Goal: Book appointment/travel/reservation

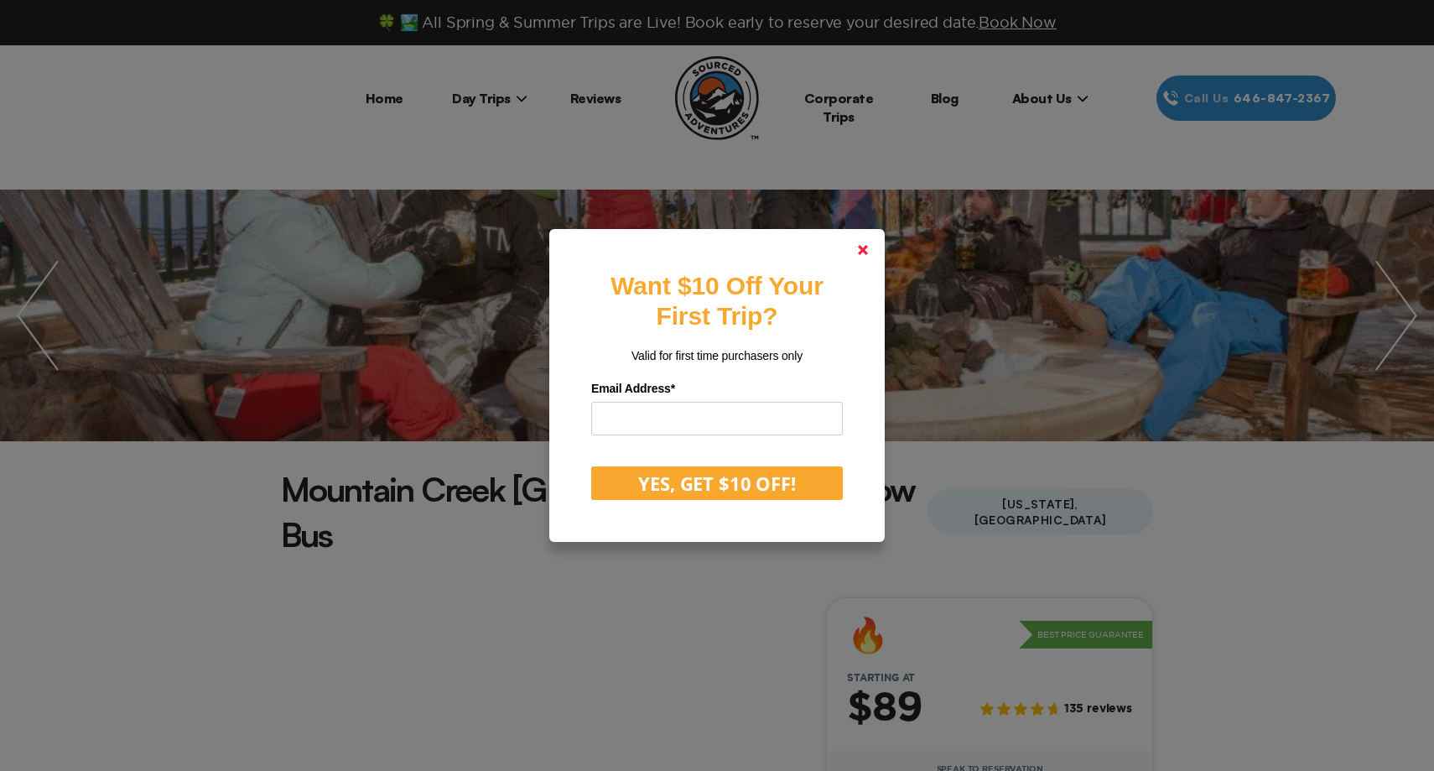
click at [867, 255] on icon at bounding box center [863, 250] width 10 height 10
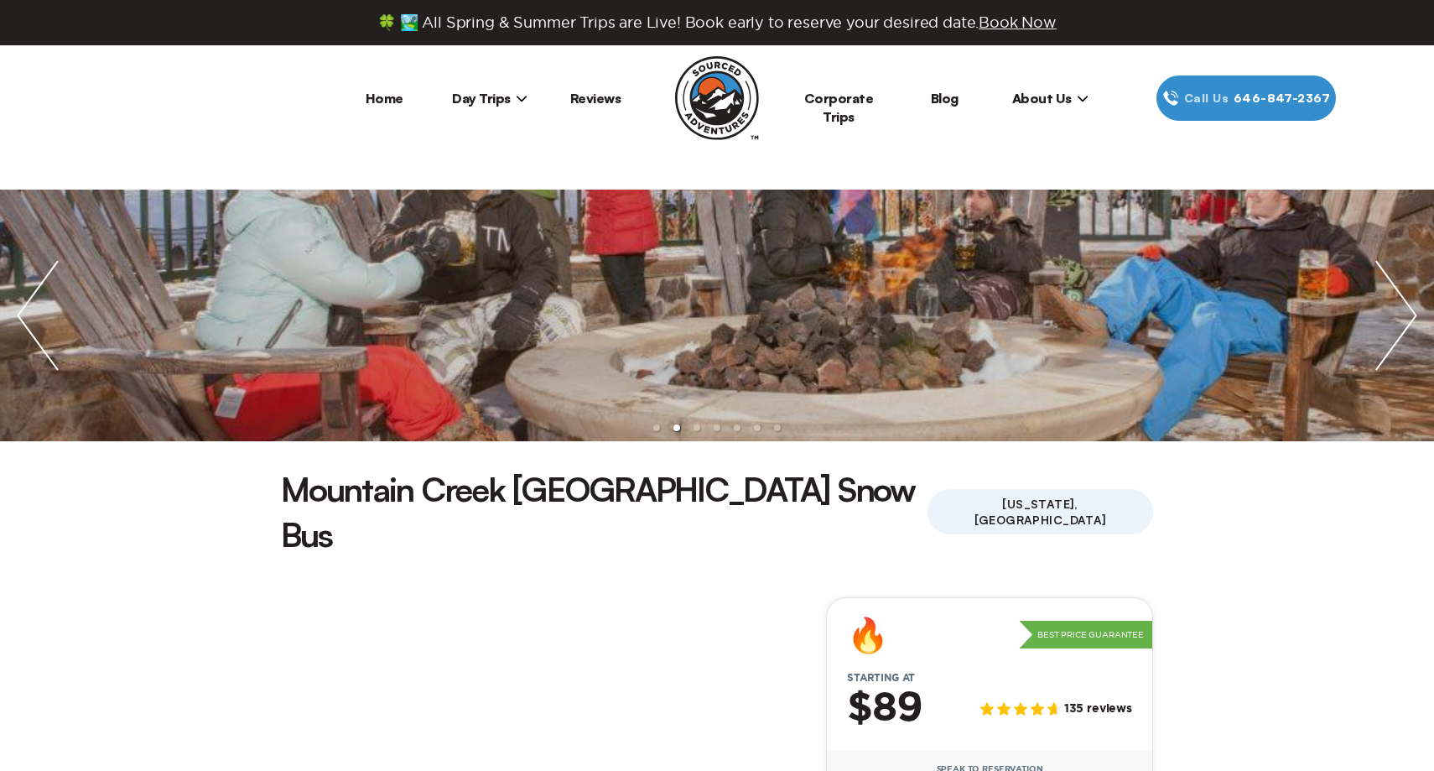
click at [516, 97] on icon at bounding box center [522, 98] width 12 height 12
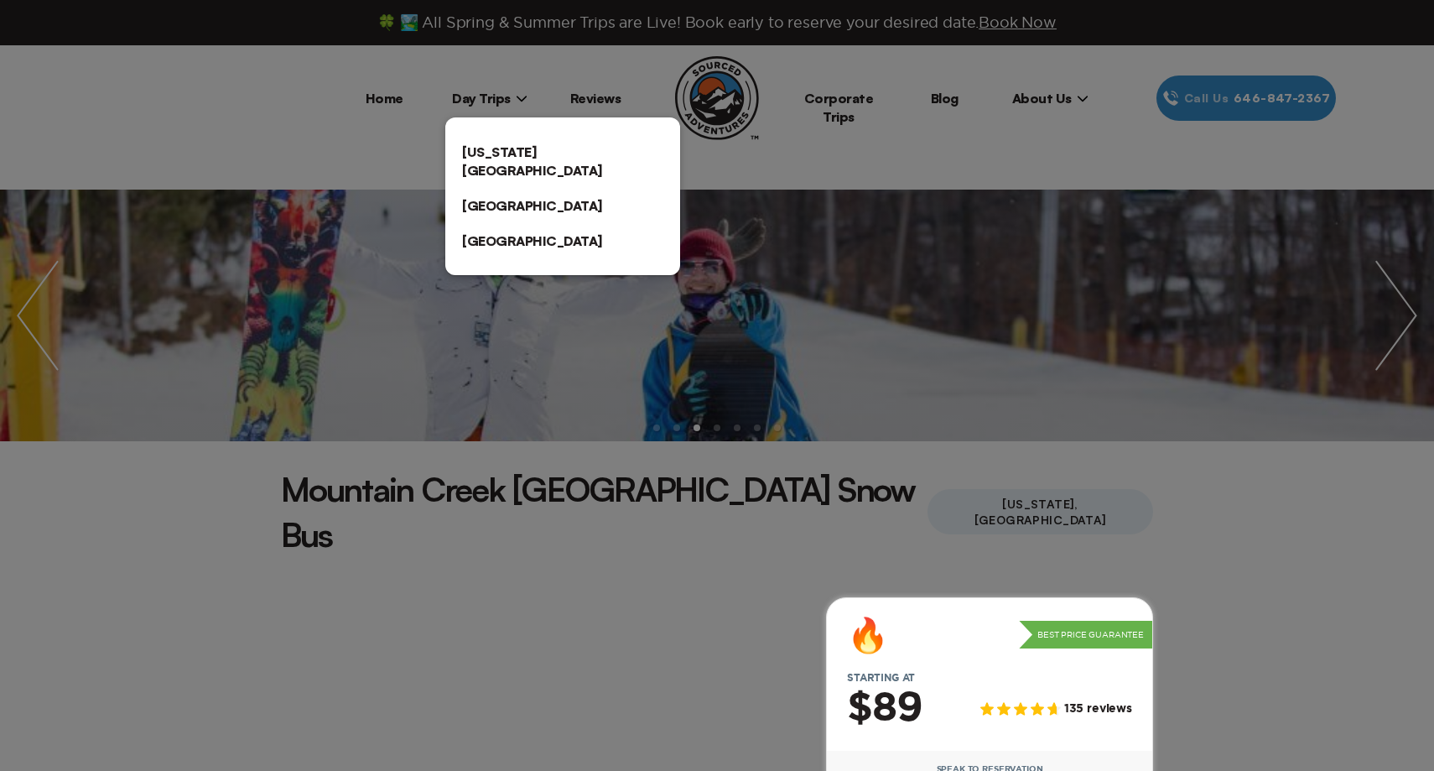
click at [527, 142] on link "[US_STATE][GEOGRAPHIC_DATA]" at bounding box center [562, 161] width 235 height 54
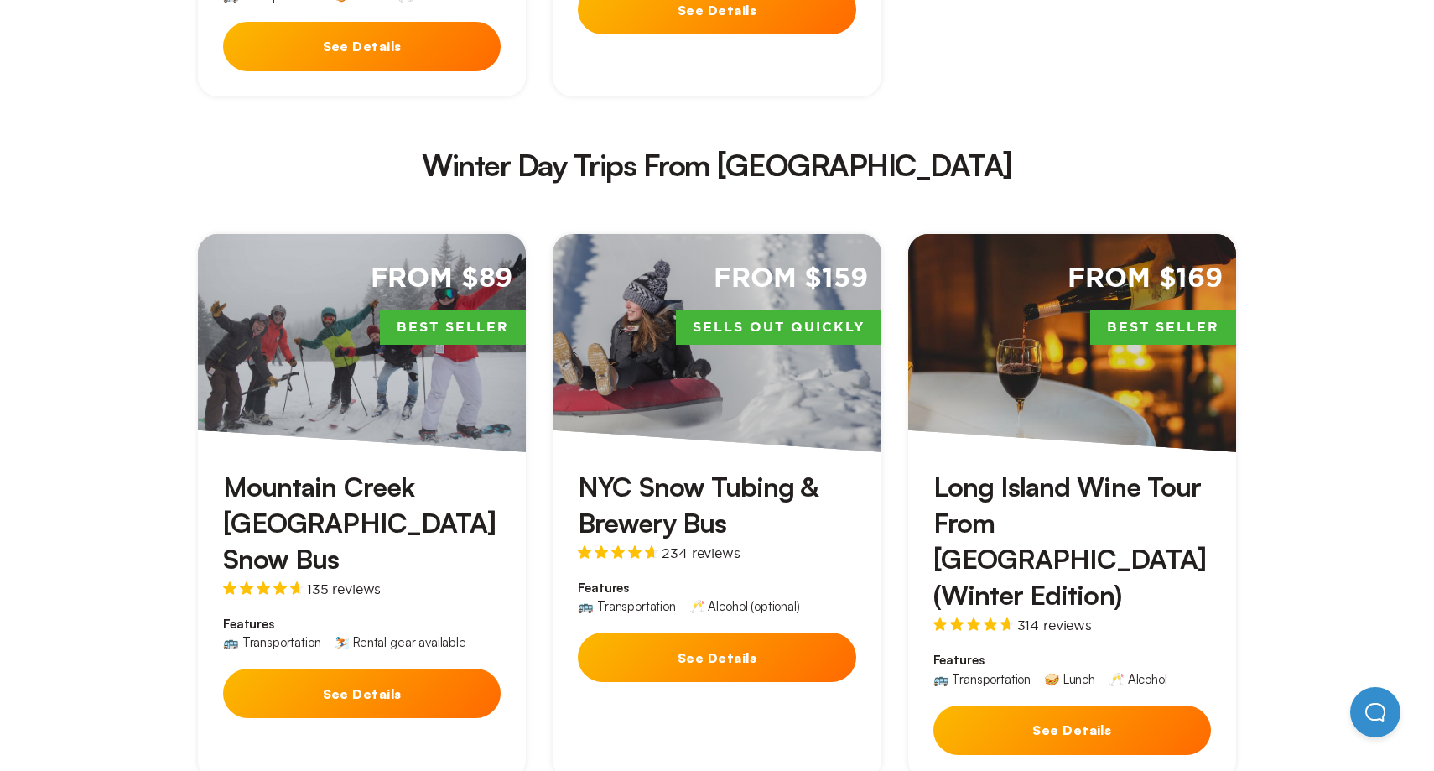
scroll to position [3523, 0]
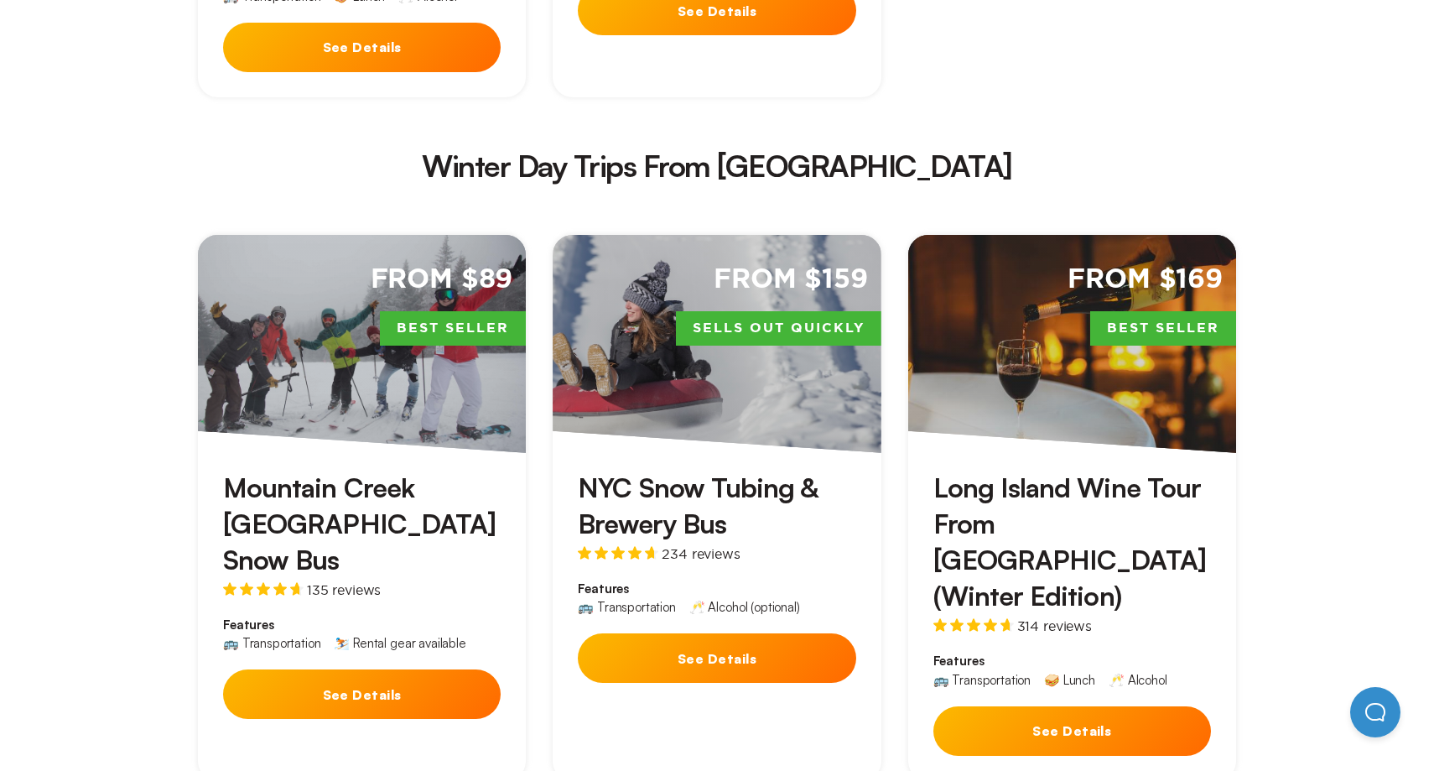
click at [444, 669] on button "See Details" at bounding box center [362, 693] width 278 height 49
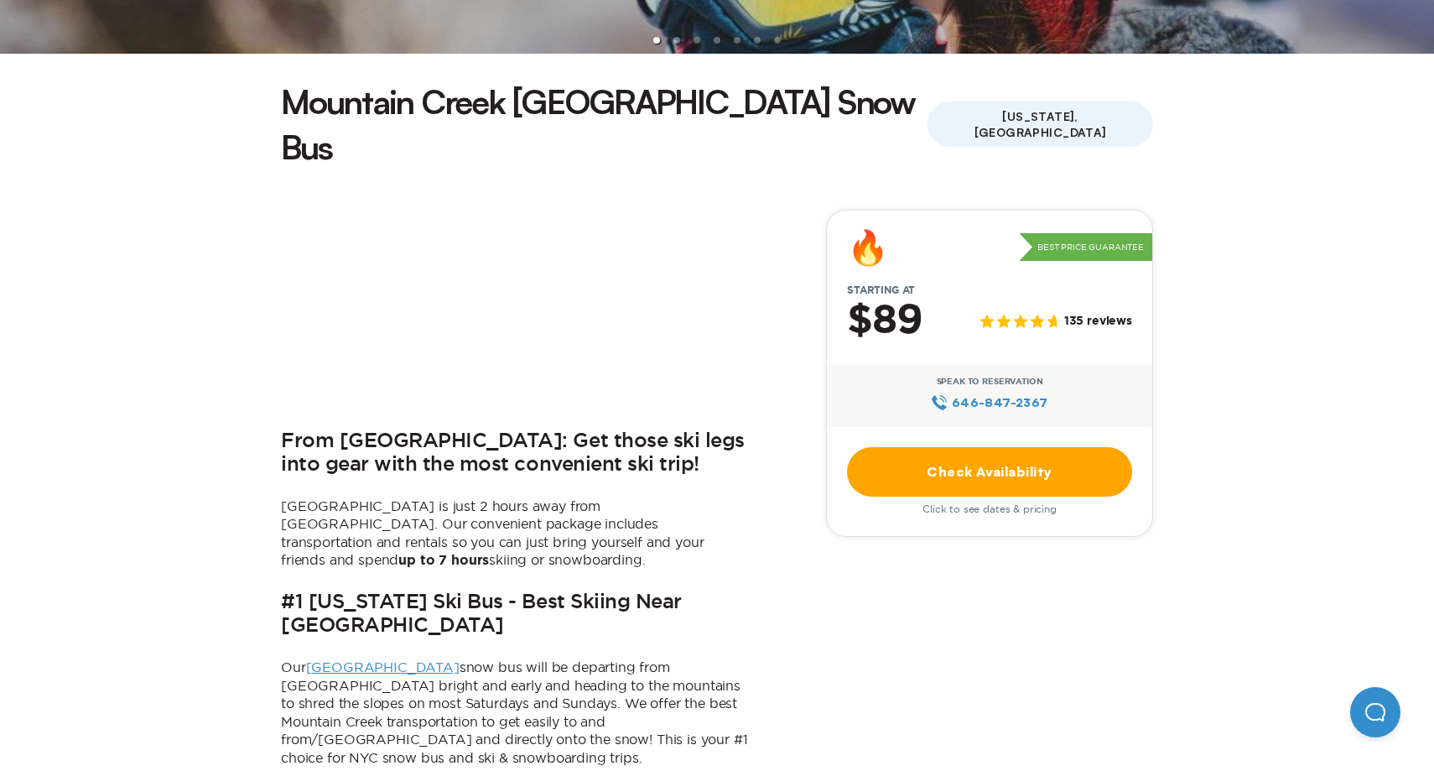
scroll to position [392, 0]
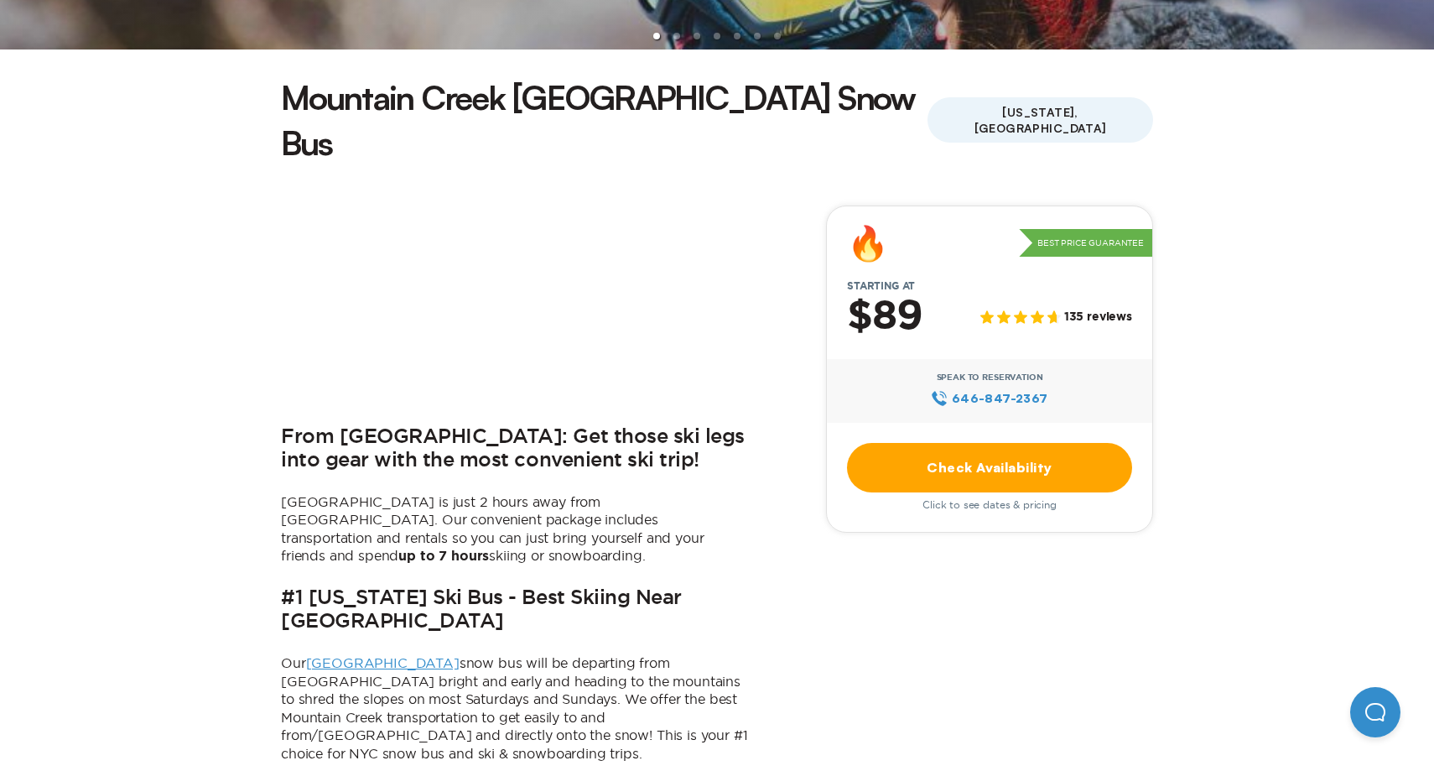
click at [905, 443] on link "Check Availability" at bounding box center [989, 467] width 285 height 49
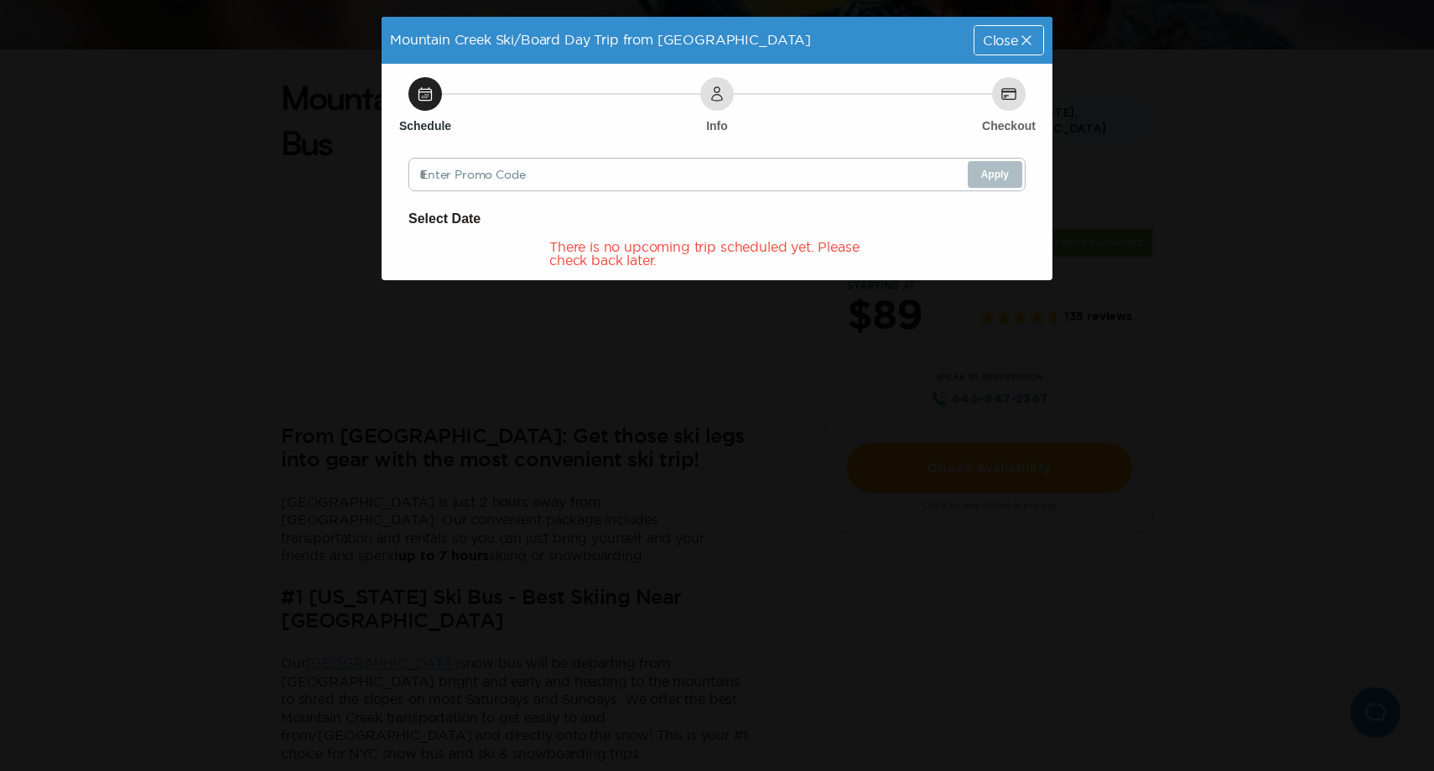
click at [1006, 44] on span "Close" at bounding box center [1000, 40] width 35 height 13
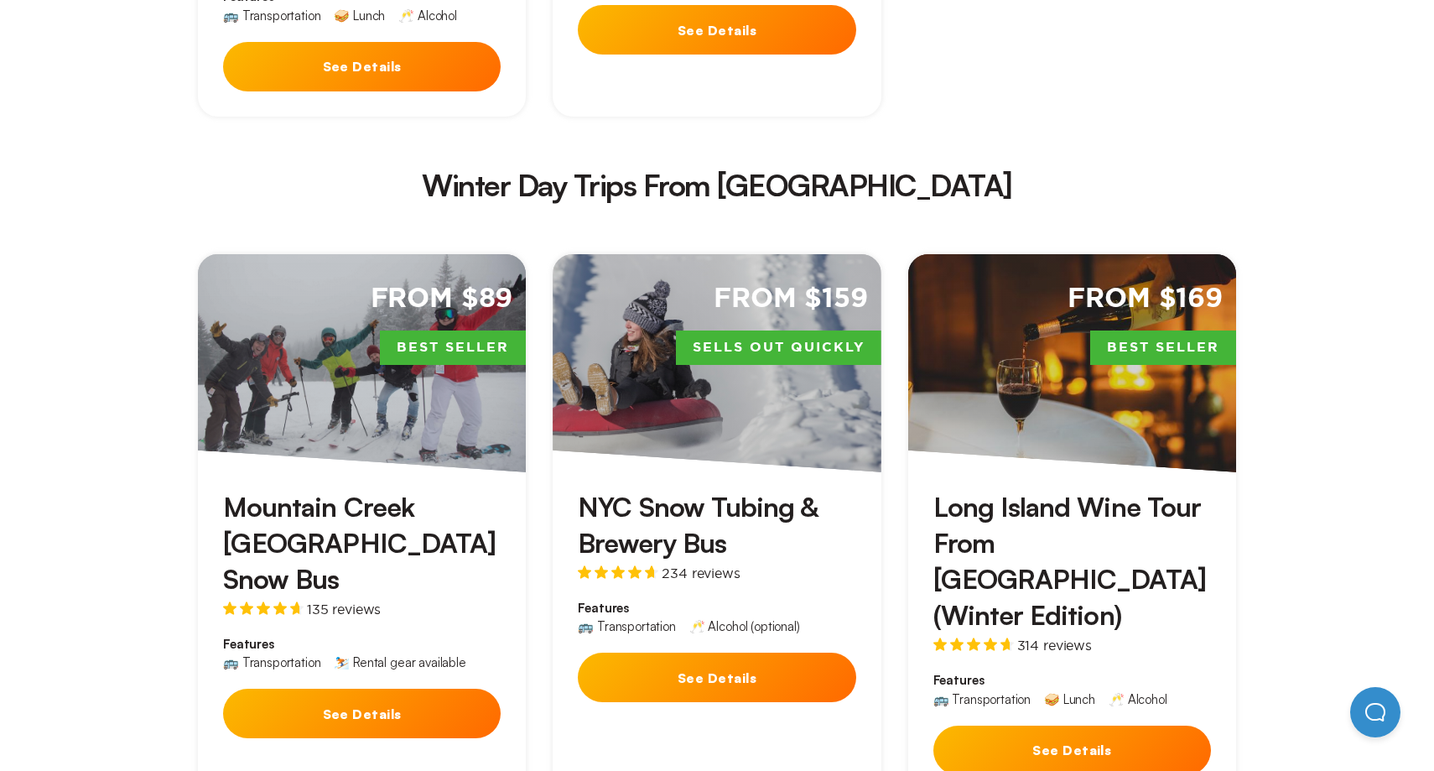
scroll to position [3477, 0]
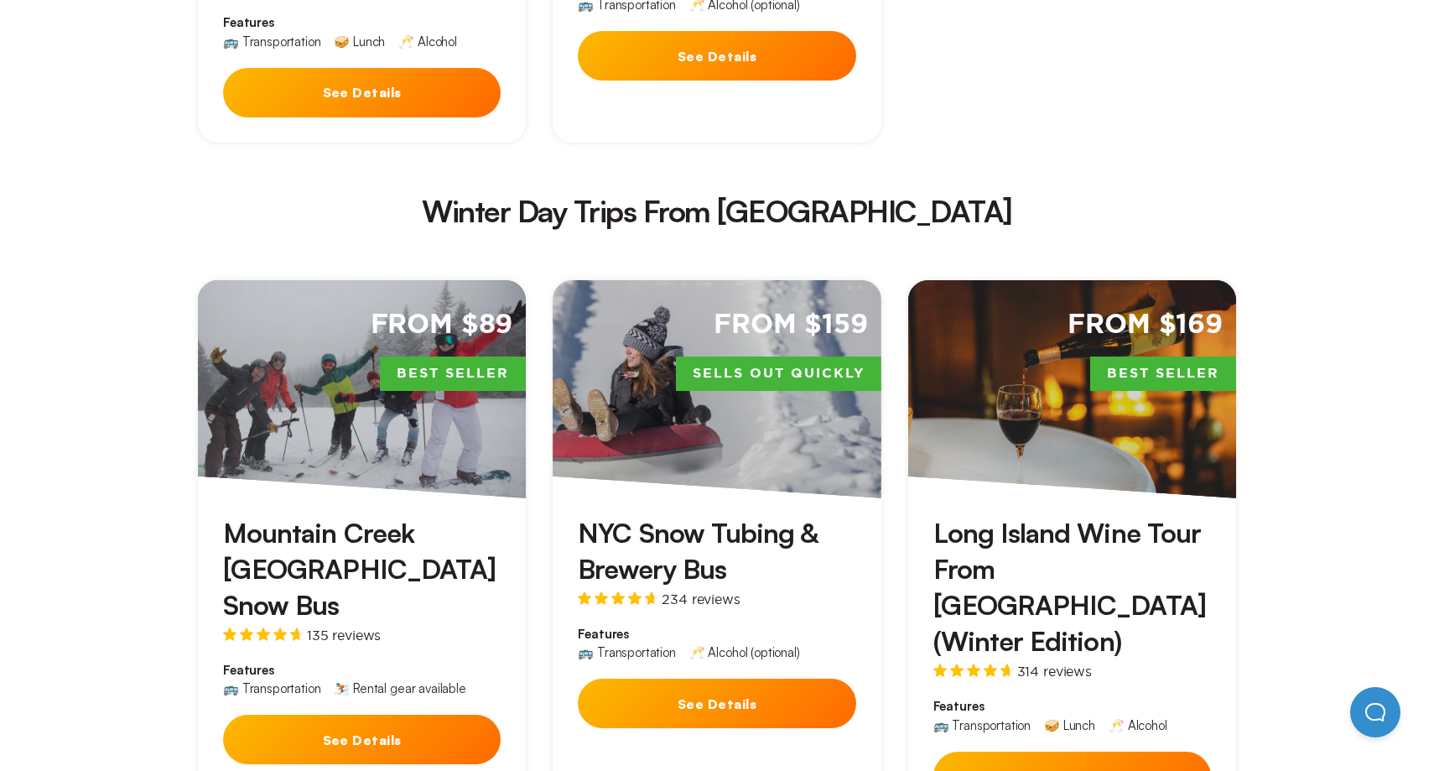
click at [688, 678] on button "See Details" at bounding box center [717, 702] width 278 height 49
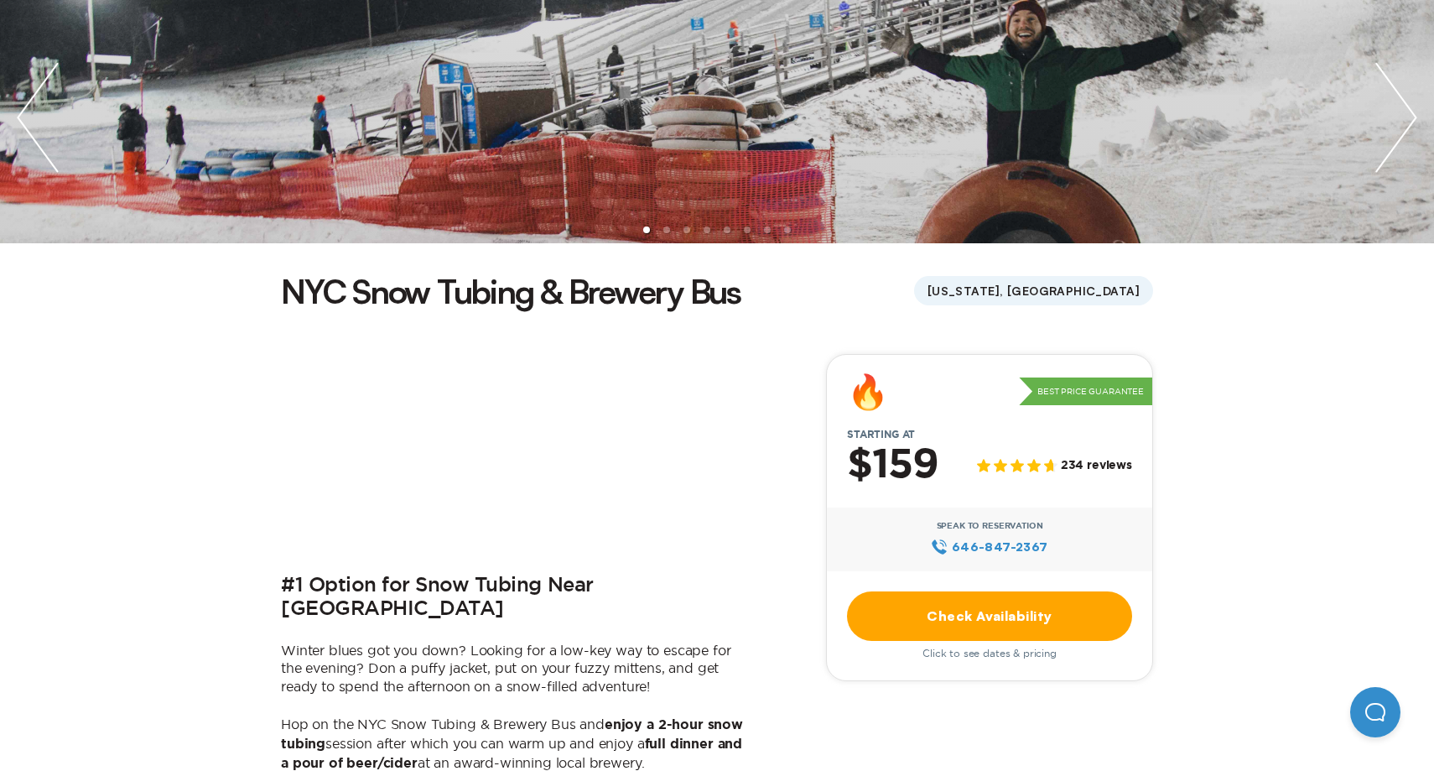
scroll to position [215, 0]
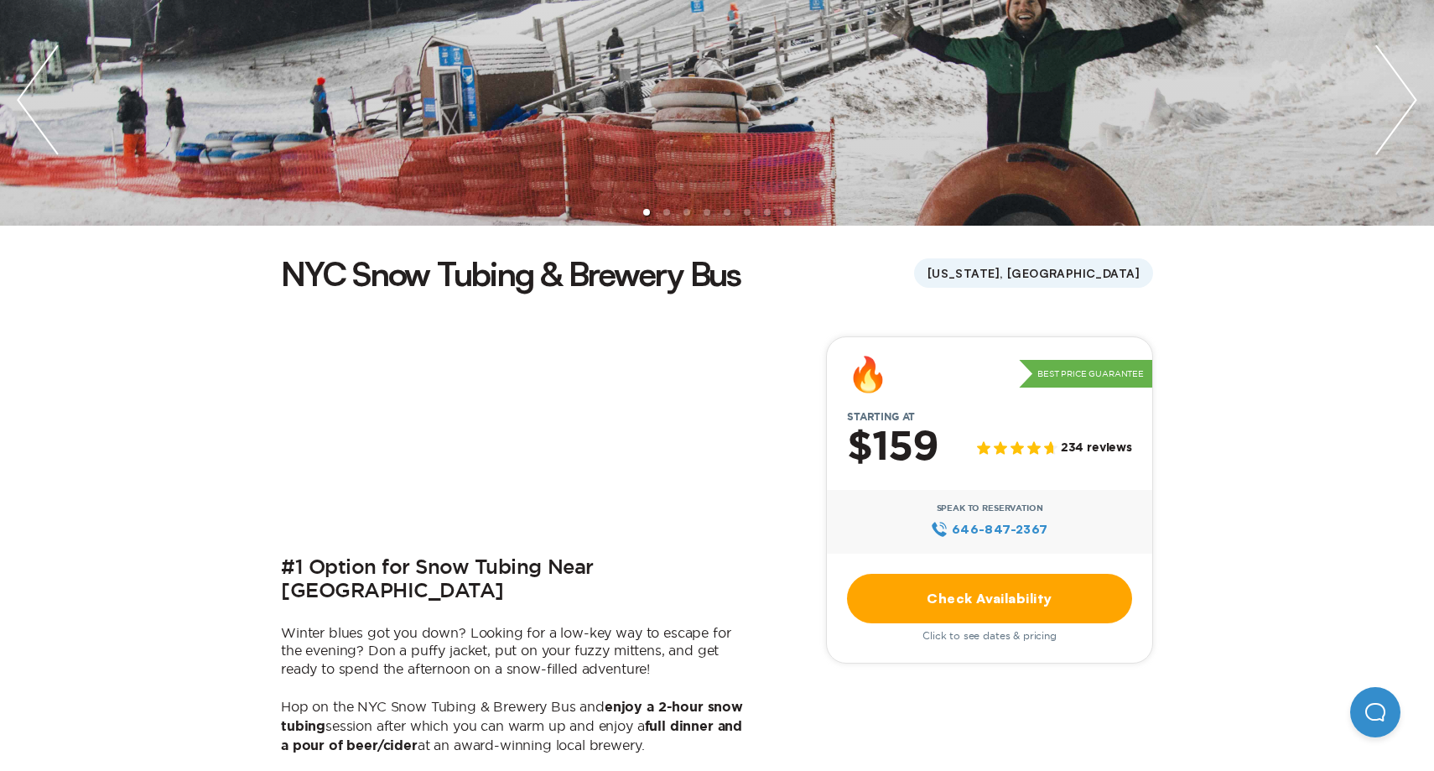
click at [984, 609] on link "Check Availability" at bounding box center [989, 598] width 285 height 49
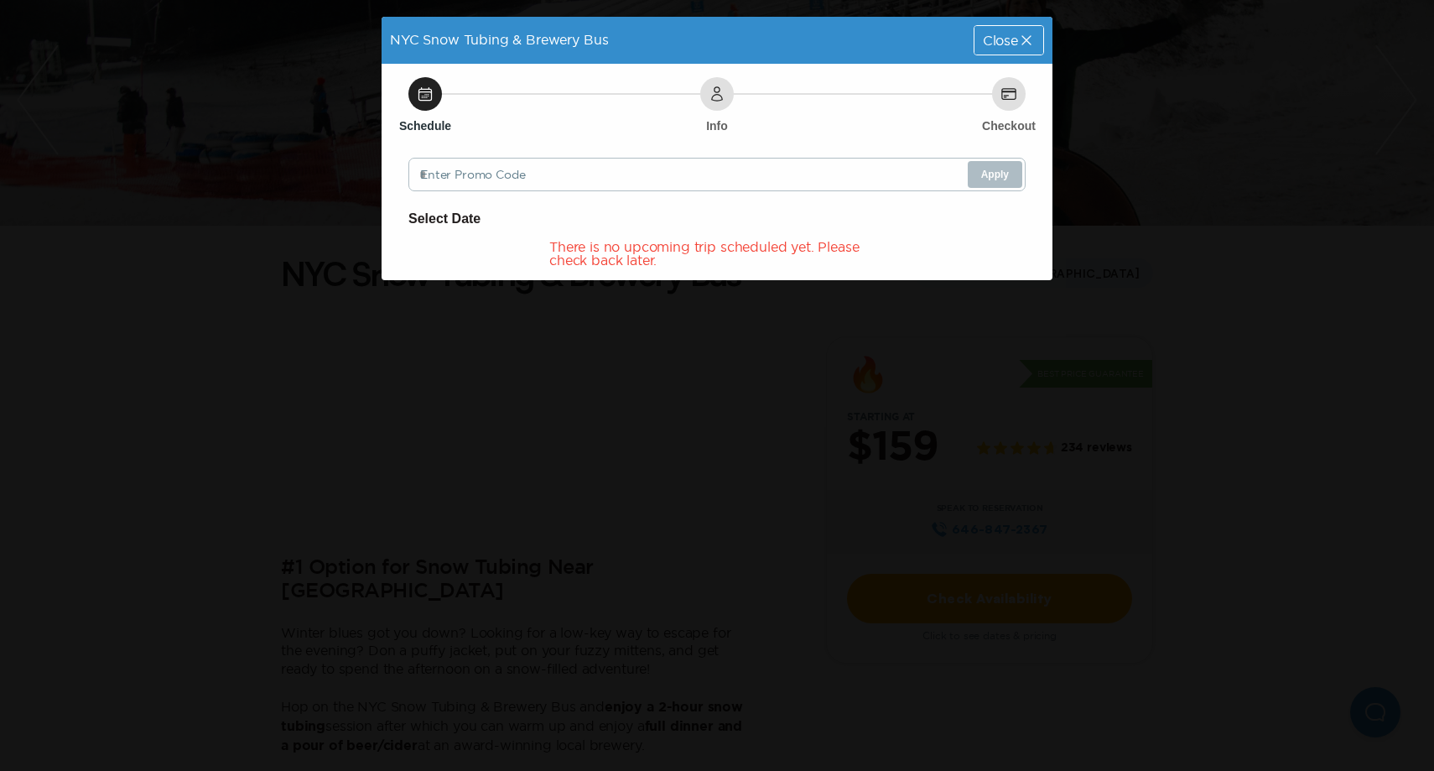
click at [1015, 49] on div "Close" at bounding box center [1008, 40] width 69 height 29
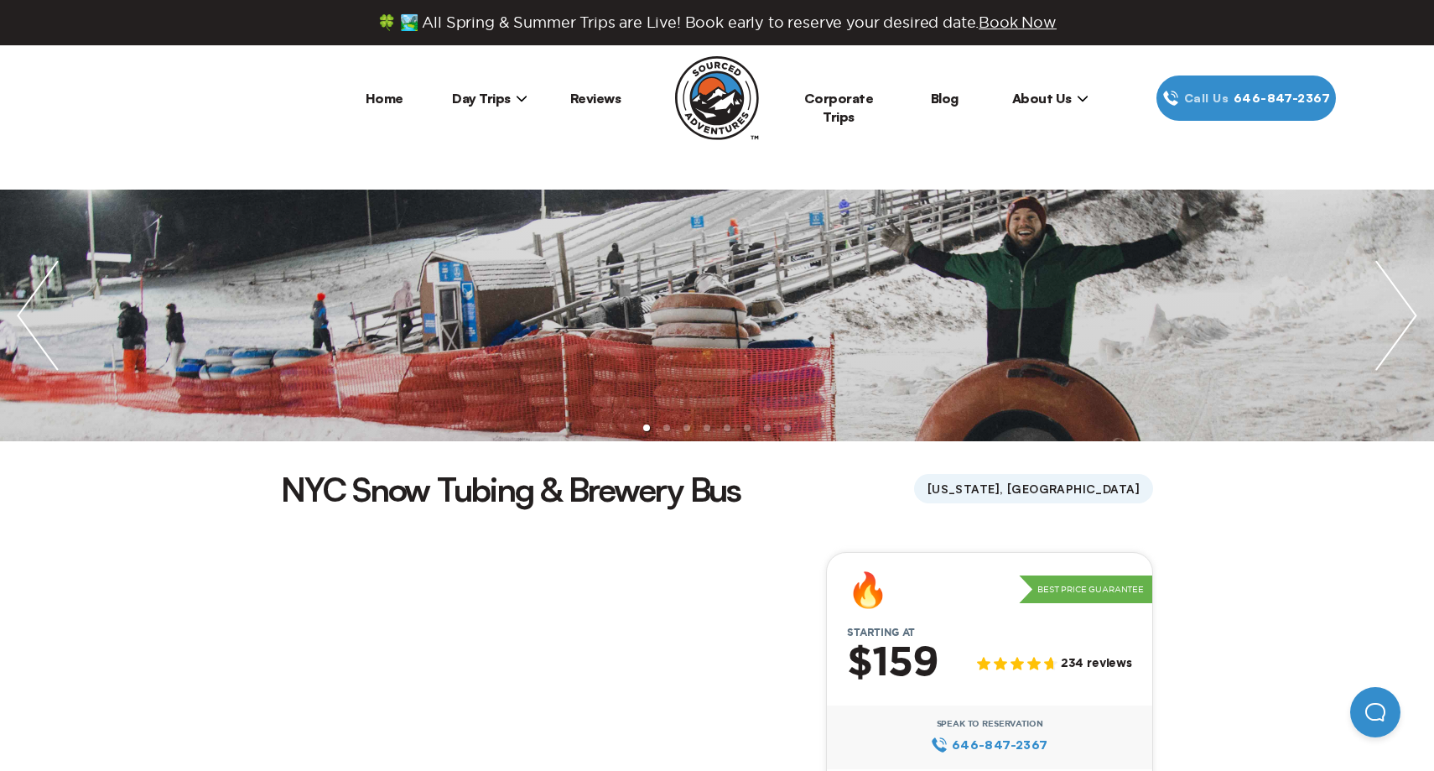
scroll to position [215, 0]
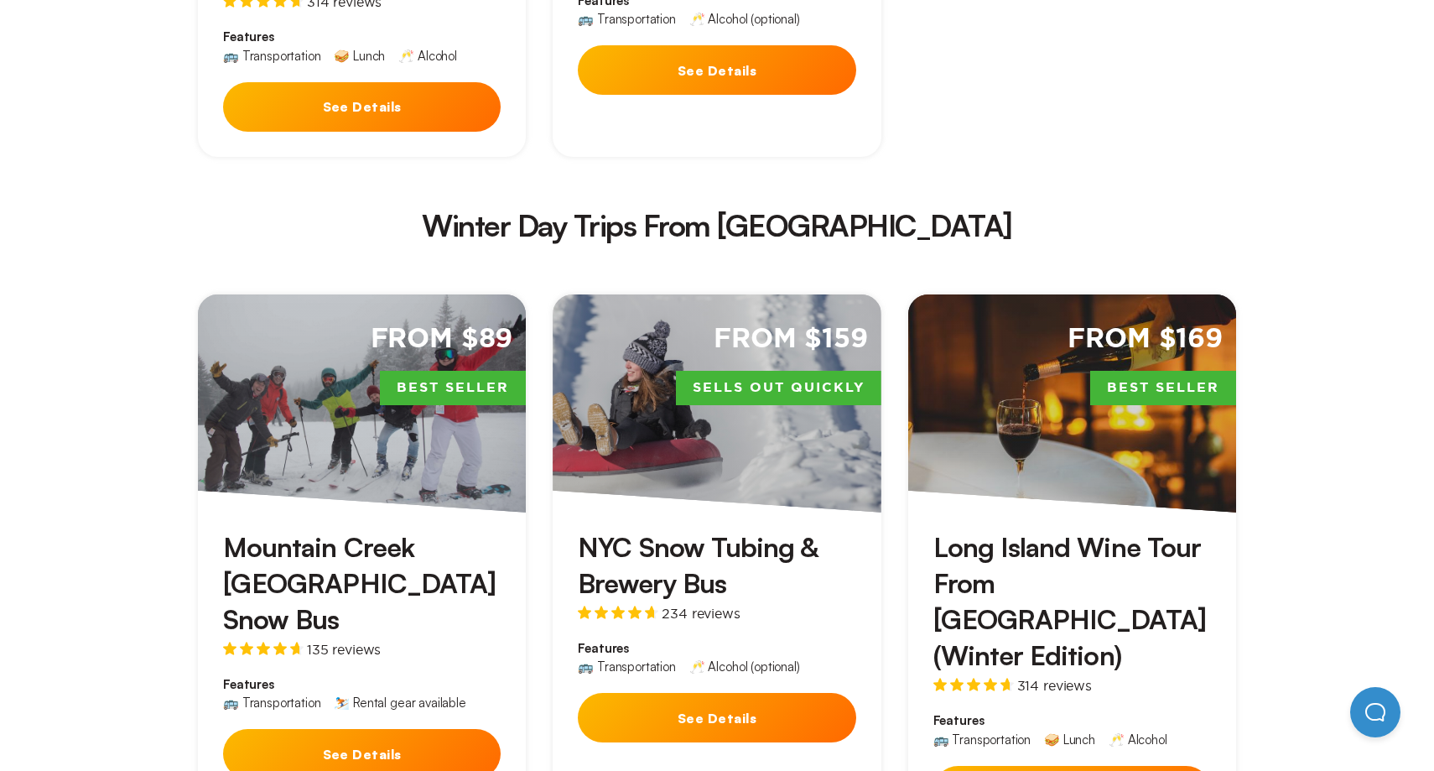
scroll to position [3446, 0]
